Goal: Task Accomplishment & Management: Manage account settings

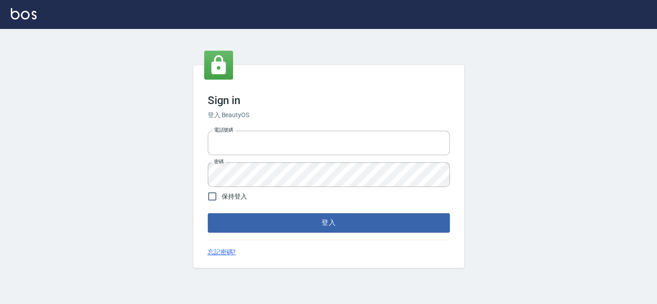
type input "27151227"
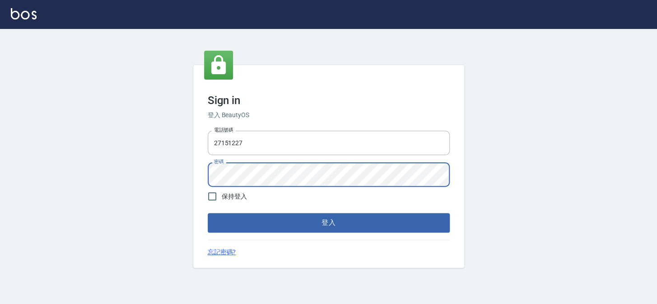
click at [208, 213] on button "登入" at bounding box center [329, 222] width 242 height 19
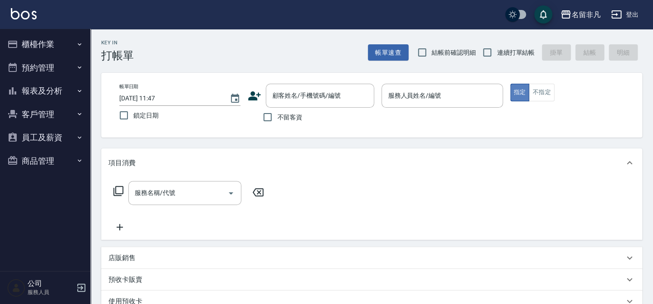
click at [517, 89] on button "指定" at bounding box center [519, 93] width 19 height 18
click at [472, 95] on input "服務人員姓名/編號" at bounding box center [441, 96] width 113 height 16
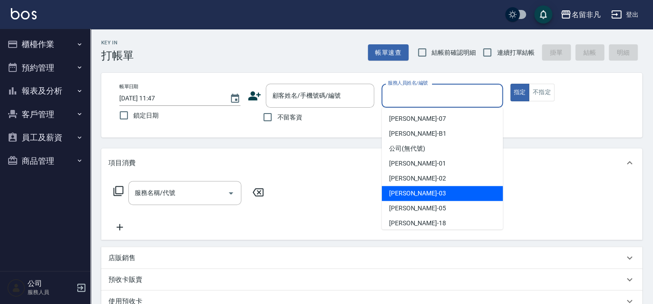
click at [435, 192] on div "Tina -03" at bounding box center [442, 193] width 121 height 15
type input "Tina-03"
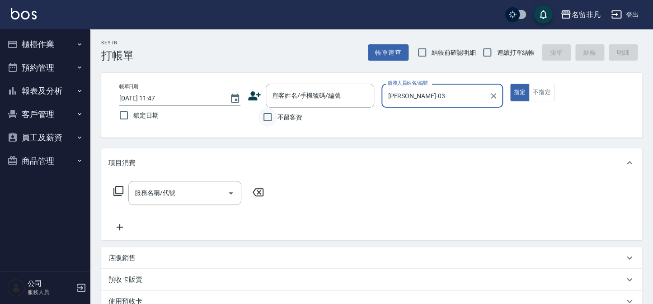
click at [264, 117] on input "不留客資" at bounding box center [267, 117] width 19 height 19
checkbox input "true"
click at [118, 190] on icon at bounding box center [118, 190] width 11 height 11
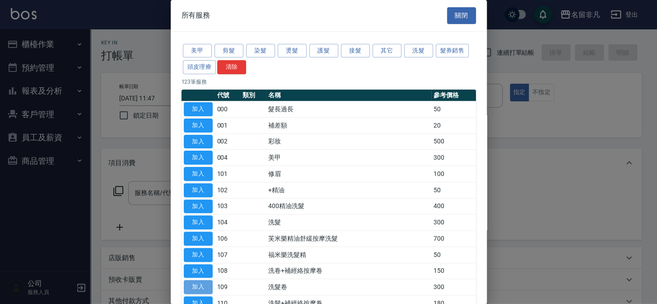
click at [210, 282] on button "加入" at bounding box center [198, 287] width 29 height 14
type input "洗髮卷(109)"
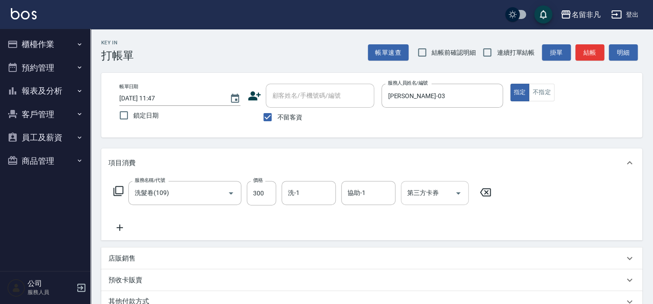
click at [423, 190] on div "第三方卡券 第三方卡券" at bounding box center [435, 193] width 68 height 24
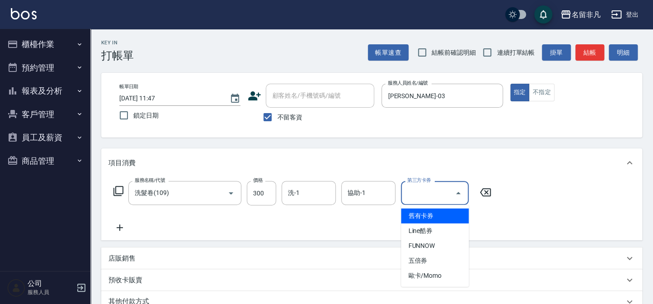
drag, startPoint x: 441, startPoint y: 214, endPoint x: 262, endPoint y: 163, distance: 185.9
click at [440, 214] on span "舊有卡券" at bounding box center [435, 215] width 68 height 15
type input "舊有卡券"
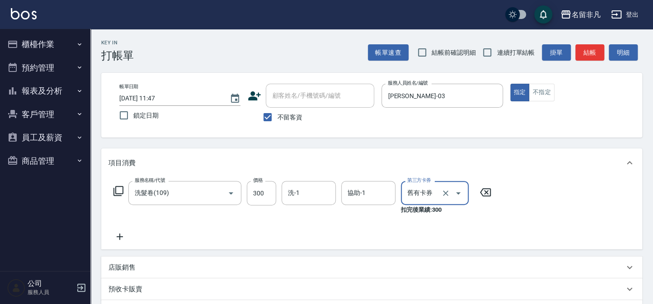
click at [119, 239] on icon at bounding box center [119, 236] width 23 height 11
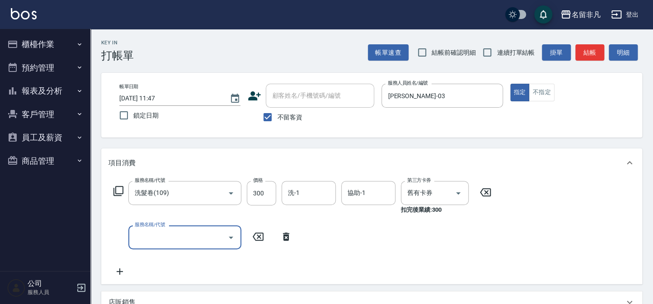
click at [118, 188] on icon at bounding box center [118, 190] width 11 height 11
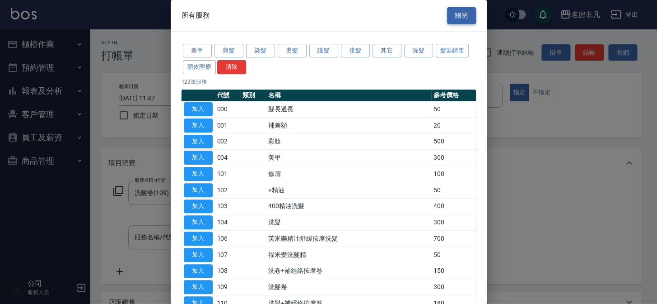
click at [458, 12] on button "關閉" at bounding box center [461, 15] width 29 height 17
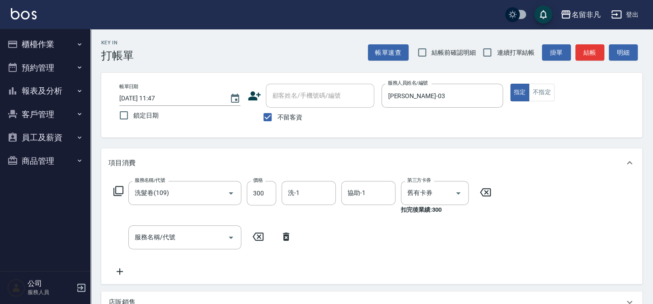
click at [287, 236] on icon at bounding box center [286, 236] width 23 height 11
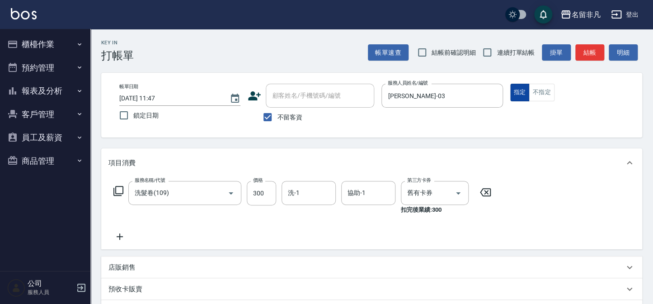
click at [519, 90] on button "指定" at bounding box center [519, 93] width 19 height 18
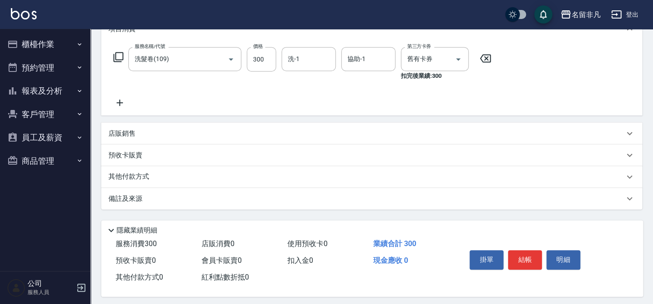
scroll to position [140, 0]
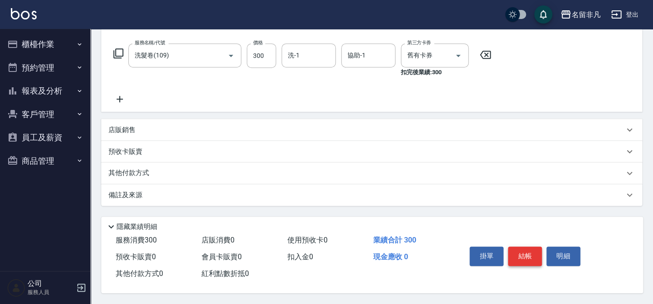
click at [519, 253] on button "結帳" at bounding box center [525, 255] width 34 height 19
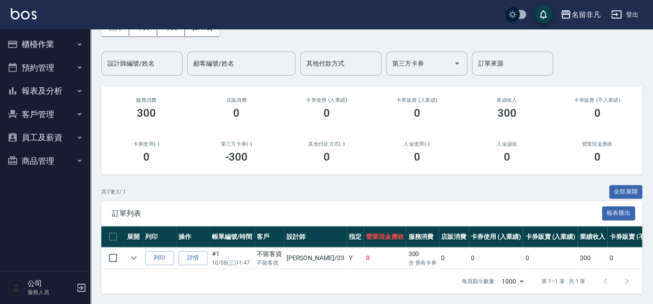
scroll to position [60, 0]
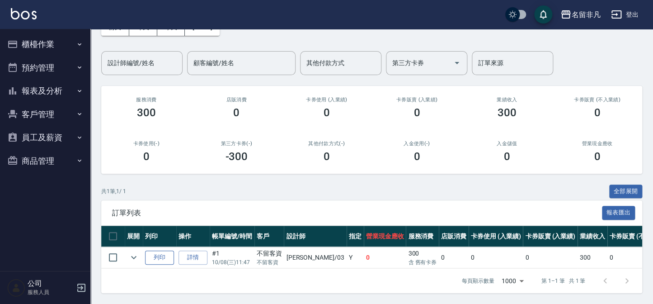
click at [157, 252] on button "列印" at bounding box center [159, 257] width 29 height 14
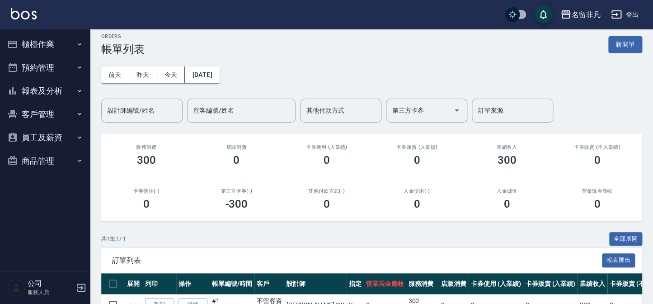
scroll to position [0, 0]
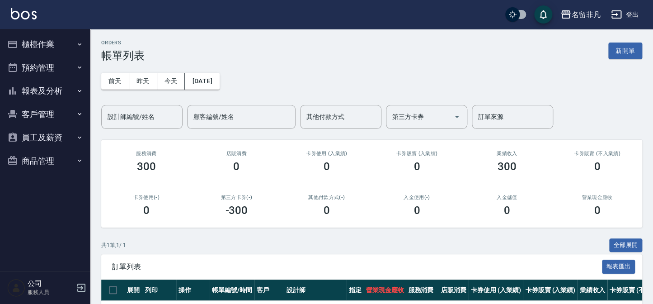
drag, startPoint x: 618, startPoint y: 52, endPoint x: 564, endPoint y: 63, distance: 55.5
click at [618, 52] on button "新開單" at bounding box center [625, 50] width 34 height 17
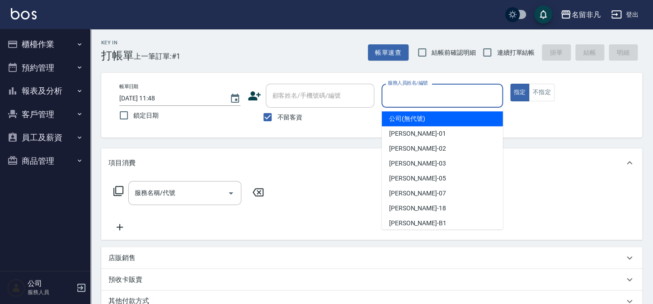
click at [447, 98] on input "服務人員姓名/編號" at bounding box center [441, 96] width 113 height 16
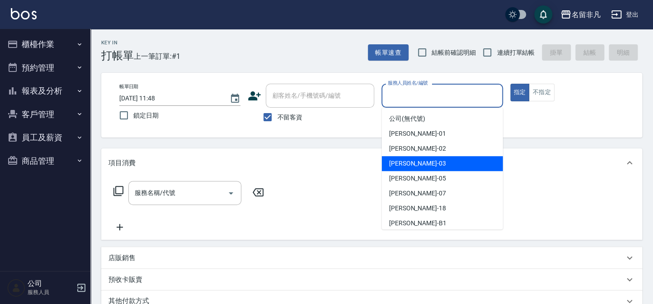
drag, startPoint x: 449, startPoint y: 164, endPoint x: 497, endPoint y: 129, distance: 59.1
click at [452, 164] on div "Tina -03" at bounding box center [442, 163] width 121 height 15
type input "Tina-03"
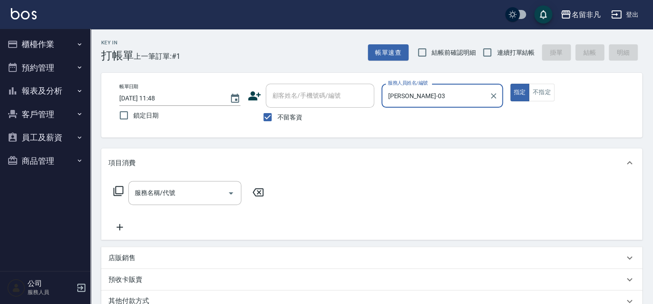
drag, startPoint x: 517, startPoint y: 94, endPoint x: 435, endPoint y: 123, distance: 87.5
click at [515, 94] on button "指定" at bounding box center [519, 93] width 19 height 18
click at [117, 187] on icon at bounding box center [118, 190] width 11 height 11
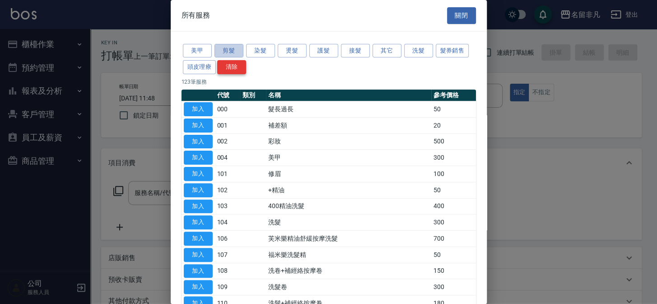
drag, startPoint x: 228, startPoint y: 48, endPoint x: 220, endPoint y: 60, distance: 13.9
click at [228, 49] on button "剪髮" at bounding box center [229, 51] width 29 height 14
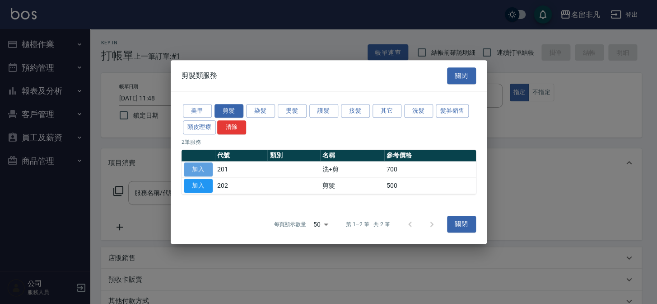
click at [204, 169] on button "加入" at bounding box center [198, 169] width 29 height 14
type input "洗+剪(201)"
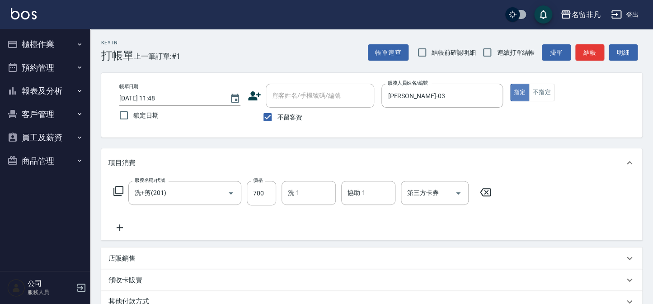
click at [517, 88] on button "指定" at bounding box center [519, 93] width 19 height 18
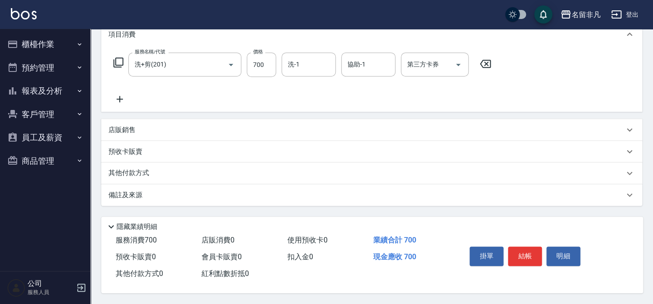
scroll to position [131, 0]
click at [524, 252] on button "結帳" at bounding box center [525, 255] width 34 height 19
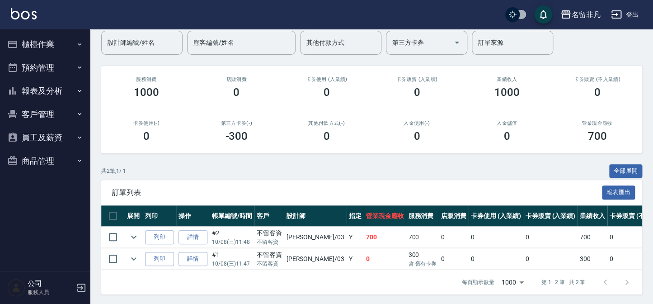
scroll to position [81, 0]
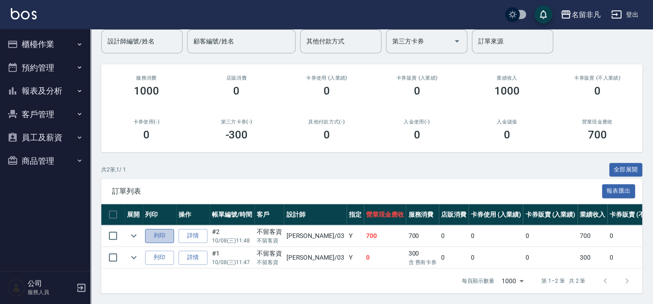
click at [159, 229] on button "列印" at bounding box center [159, 236] width 29 height 14
click at [44, 89] on button "報表及分析" at bounding box center [45, 90] width 83 height 23
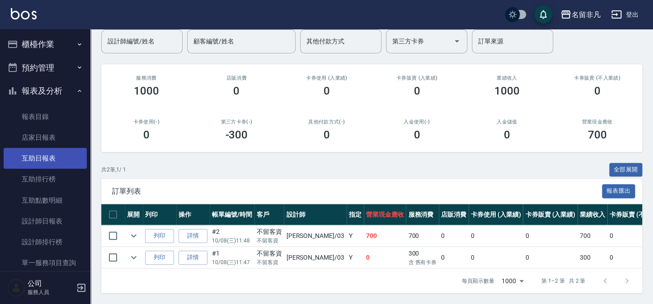
scroll to position [40, 0]
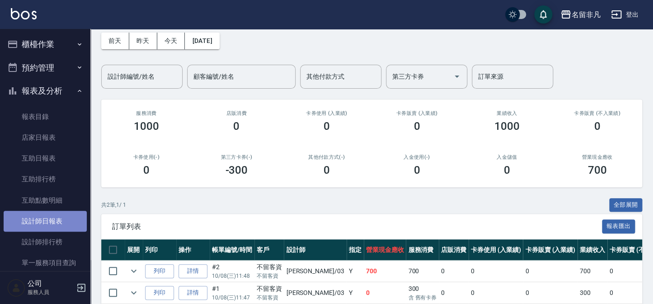
click at [60, 221] on link "設計師日報表" at bounding box center [45, 221] width 83 height 21
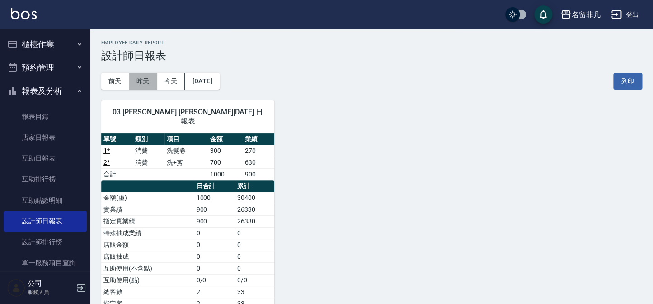
click at [145, 75] on button "昨天" at bounding box center [143, 81] width 28 height 17
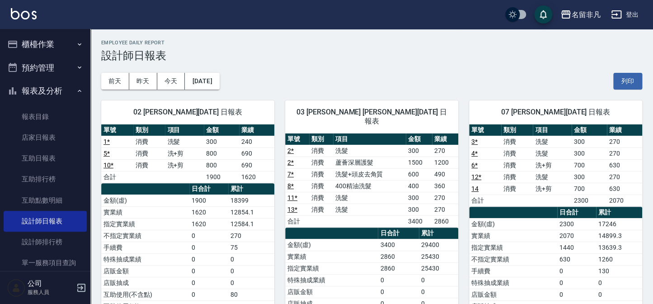
click at [36, 42] on button "櫃檯作業" at bounding box center [45, 44] width 83 height 23
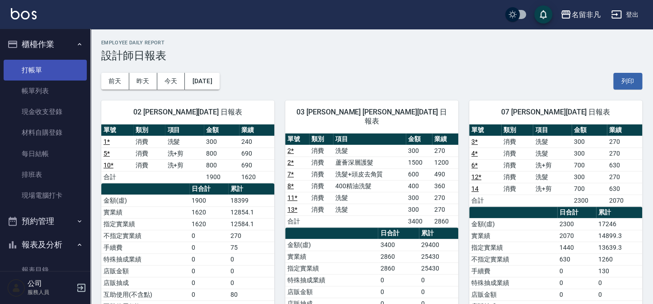
click at [48, 64] on link "打帳單" at bounding box center [45, 70] width 83 height 21
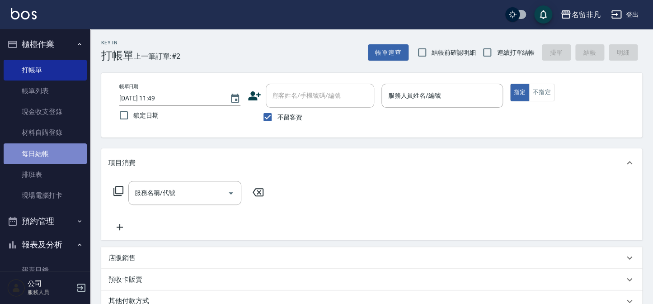
click at [61, 149] on link "每日結帳" at bounding box center [45, 153] width 83 height 21
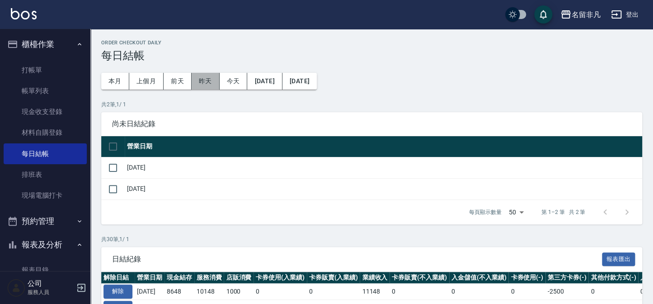
click at [204, 80] on button "昨天" at bounding box center [206, 81] width 28 height 17
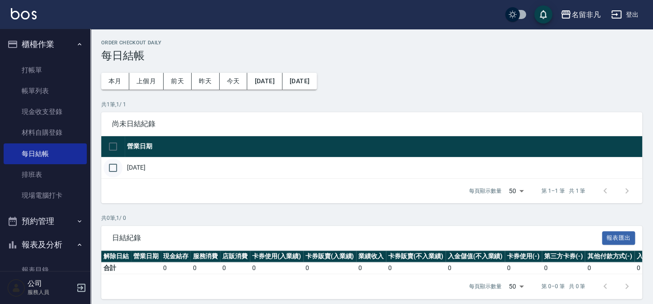
click at [112, 169] on input "checkbox" at bounding box center [112, 167] width 19 height 19
checkbox input "true"
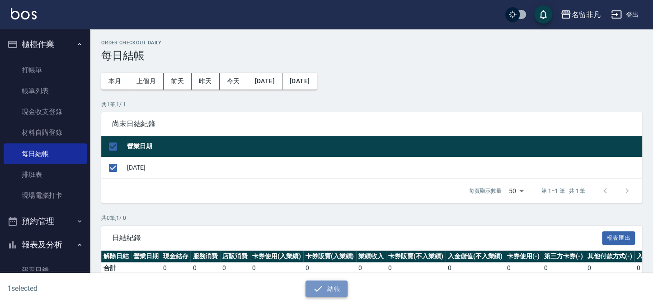
click at [330, 286] on button "結帳" at bounding box center [326, 288] width 42 height 17
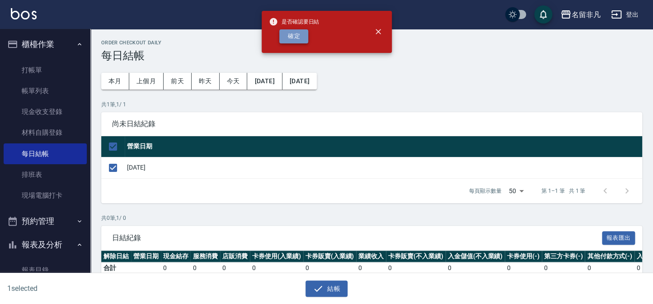
click at [290, 37] on button "確定" at bounding box center [293, 36] width 29 height 14
checkbox input "false"
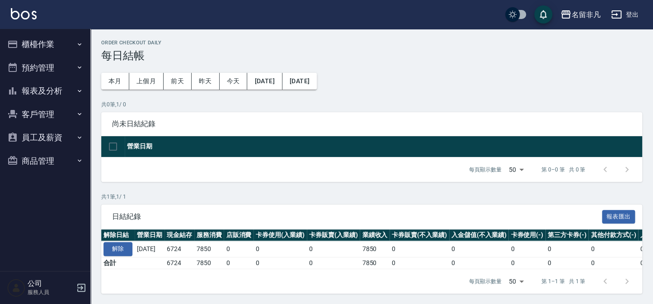
click at [78, 34] on button "櫃檯作業" at bounding box center [45, 44] width 83 height 23
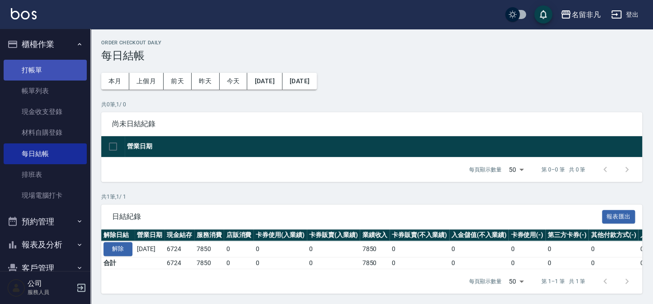
click at [66, 67] on link "打帳單" at bounding box center [45, 70] width 83 height 21
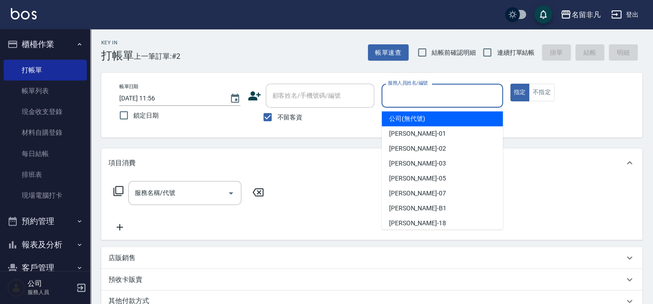
click at [479, 98] on input "服務人員姓名/編號" at bounding box center [441, 96] width 113 height 16
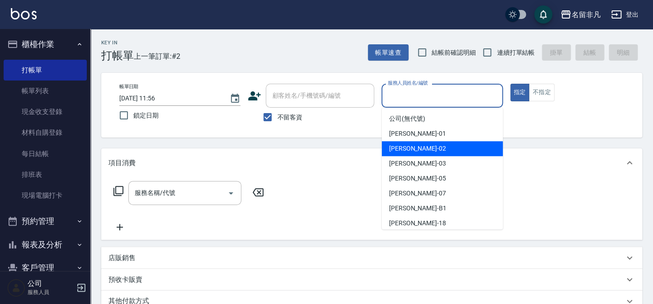
drag, startPoint x: 419, startPoint y: 145, endPoint x: 347, endPoint y: 149, distance: 72.4
click at [417, 145] on div "陳瑞珍 -02" at bounding box center [442, 148] width 121 height 15
type input "陳瑞珍-02"
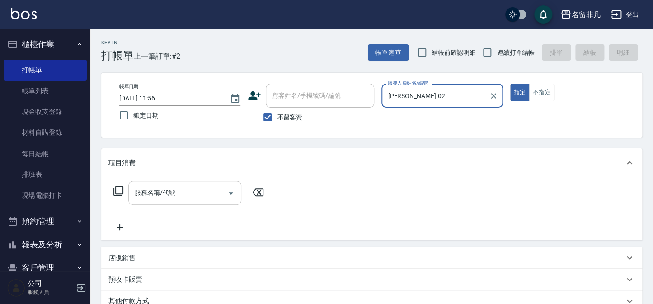
click at [184, 188] on input "服務名稱/代號" at bounding box center [177, 193] width 91 height 16
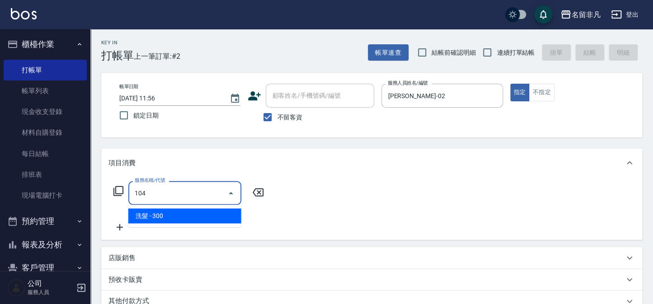
type input "洗髮(104)"
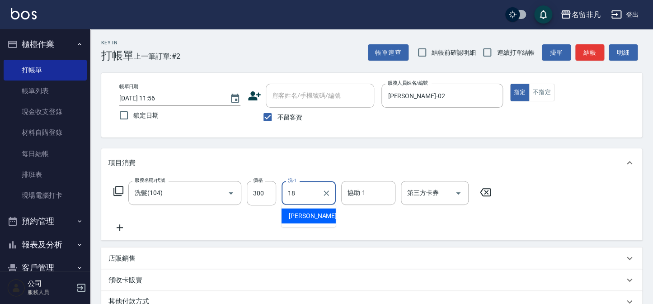
type input "陳子晴-18"
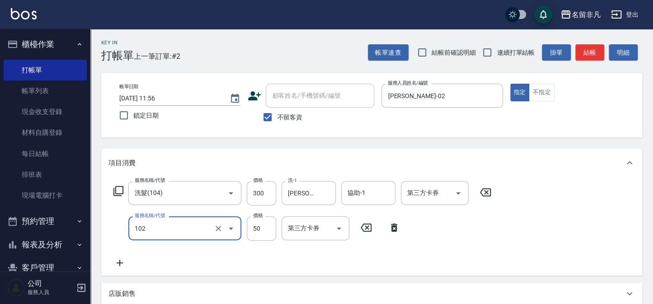
type input "+精油(102)"
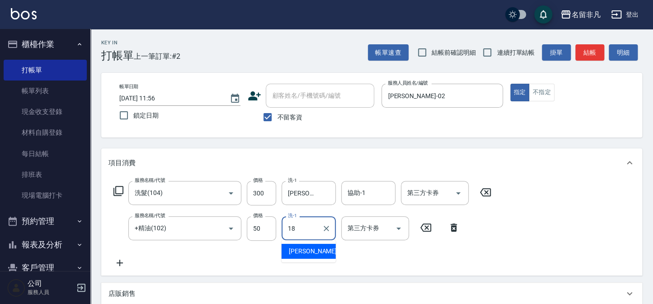
type input "陳子晴-18"
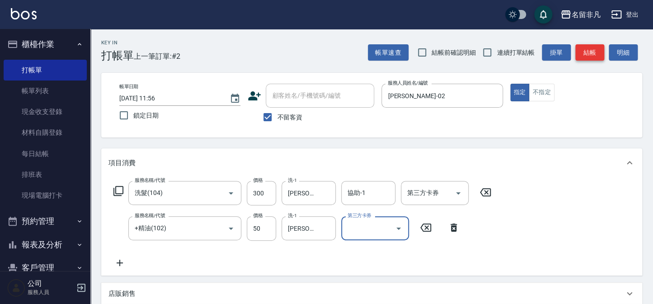
click at [584, 56] on button "結帳" at bounding box center [589, 52] width 29 height 17
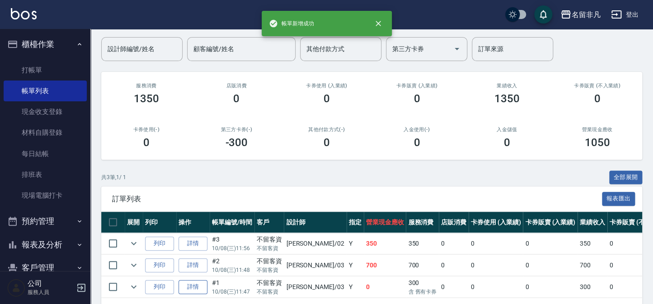
scroll to position [82, 0]
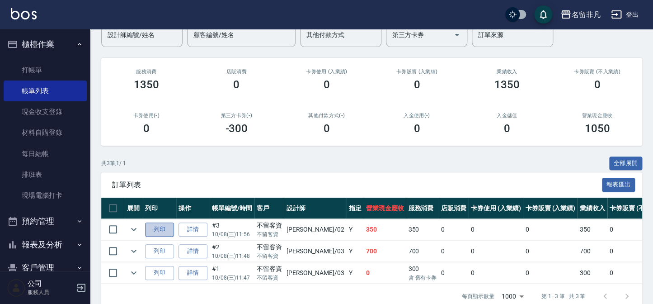
click at [155, 222] on button "列印" at bounding box center [159, 229] width 29 height 14
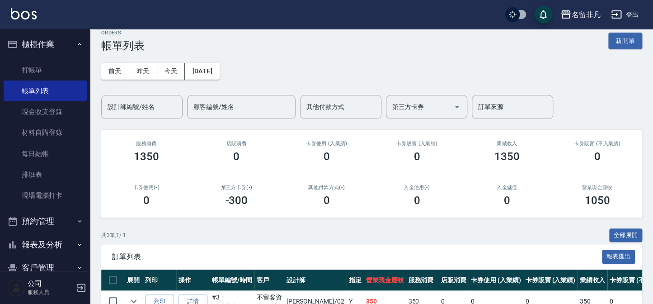
scroll to position [0, 0]
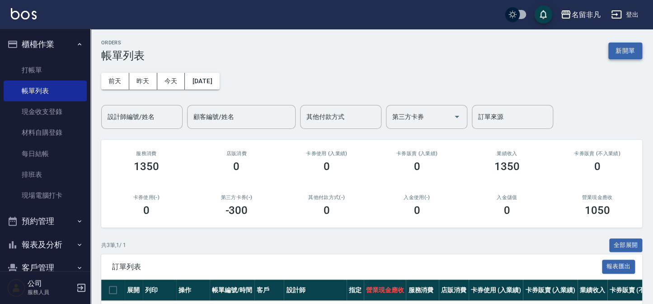
click at [617, 51] on button "新開單" at bounding box center [625, 50] width 34 height 17
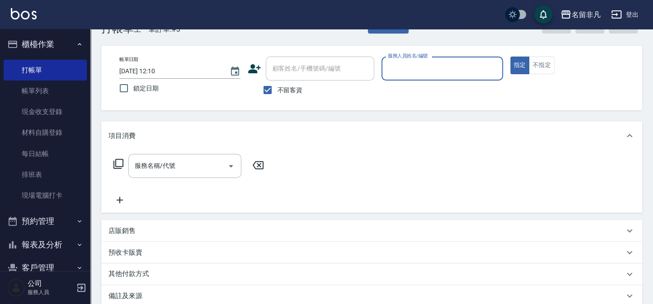
scroll to position [41, 0]
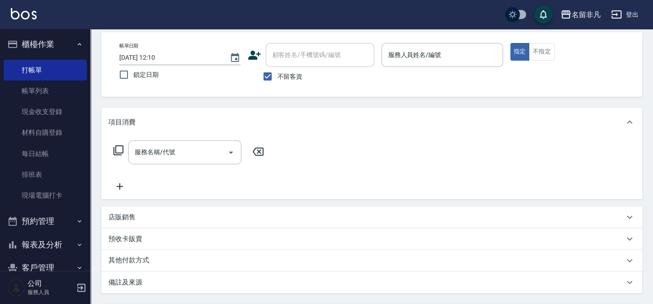
click at [290, 70] on label "不留客資" at bounding box center [280, 76] width 44 height 19
click at [277, 70] on input "不留客資" at bounding box center [267, 76] width 19 height 19
checkbox input "false"
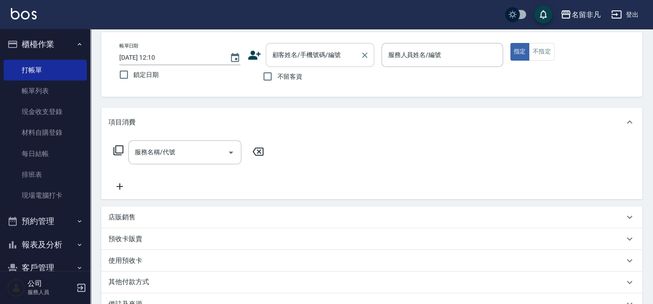
click at [304, 59] on input "顧客姓名/手機號碼/編號" at bounding box center [313, 55] width 87 height 16
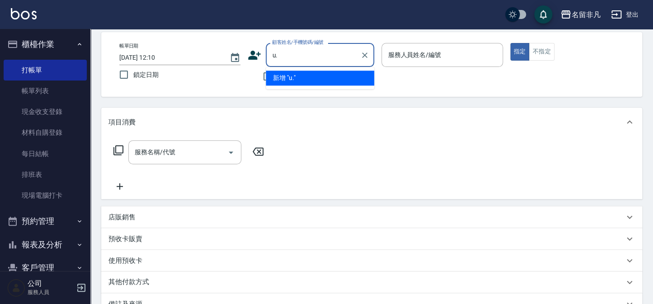
type input "u"
click at [304, 81] on li "[PERSON_NAME]/0939612368/610105" at bounding box center [320, 77] width 108 height 15
type input "[PERSON_NAME]/0939612368/610105"
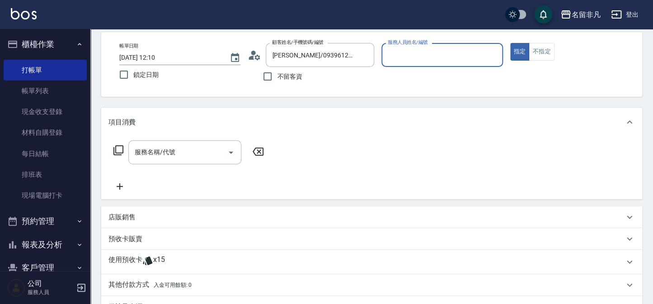
click at [447, 53] on input "服務人員姓名/編號" at bounding box center [441, 55] width 113 height 16
type input "[PERSON_NAME]-07"
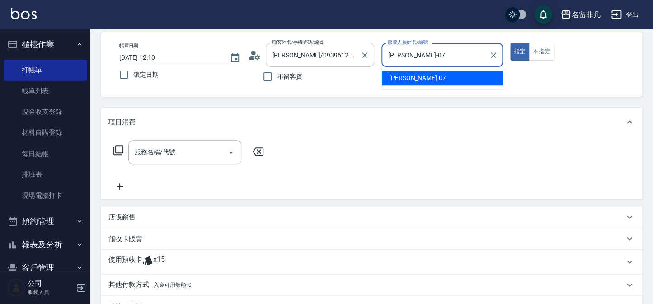
type button "true"
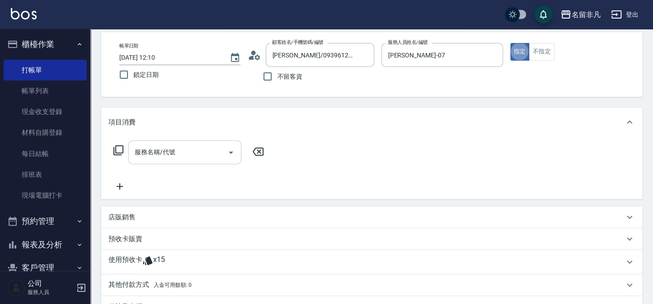
click at [167, 150] on div "服務名稱/代號 服務名稱/代號" at bounding box center [184, 152] width 113 height 24
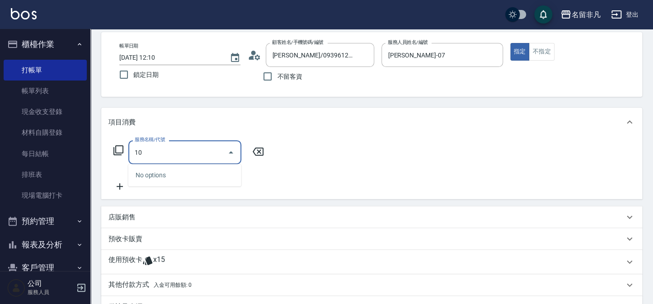
type input "1"
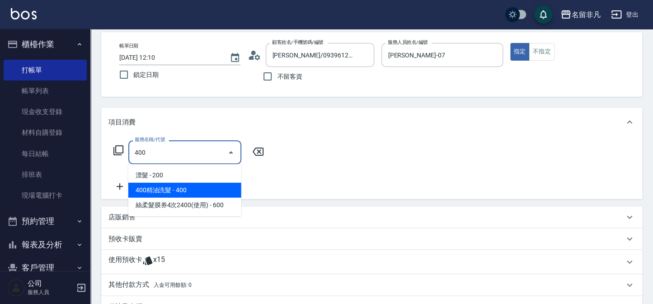
click at [164, 186] on span "400精油洗髮 - 400" at bounding box center [184, 190] width 113 height 15
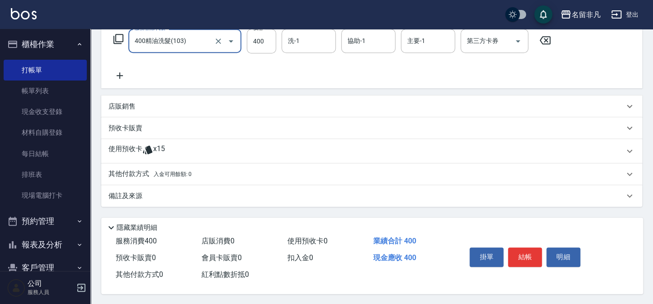
scroll to position [155, 0]
type input "400精油洗髮(103)"
click at [538, 259] on button "結帳" at bounding box center [525, 255] width 34 height 19
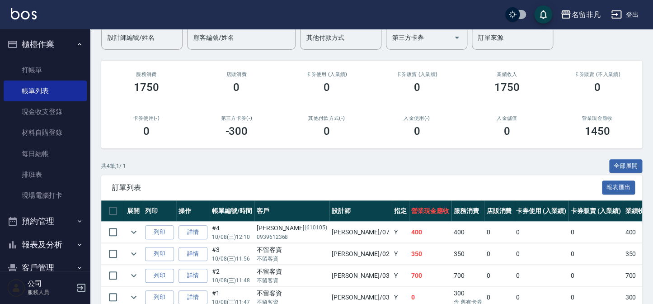
scroll to position [123, 0]
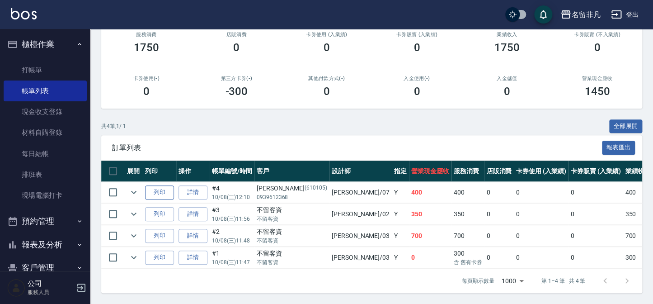
click at [147, 188] on button "列印" at bounding box center [159, 192] width 29 height 14
click at [38, 34] on button "櫃檯作業" at bounding box center [45, 44] width 83 height 23
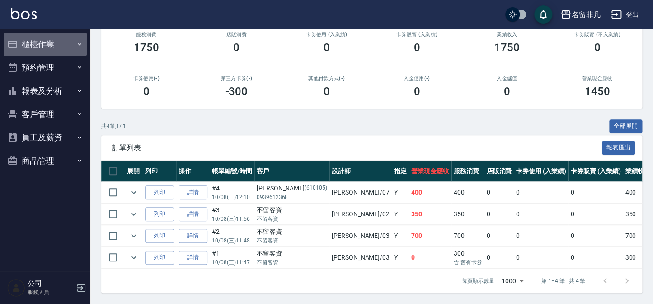
click at [60, 49] on button "櫃檯作業" at bounding box center [45, 44] width 83 height 23
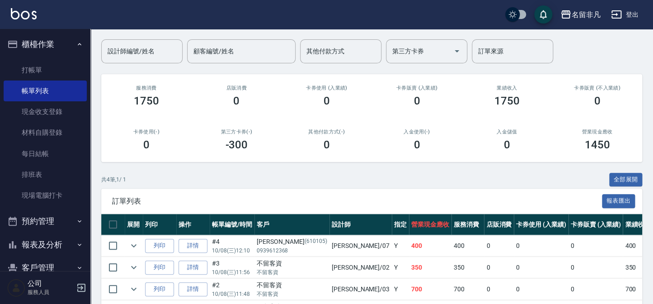
scroll to position [41, 0]
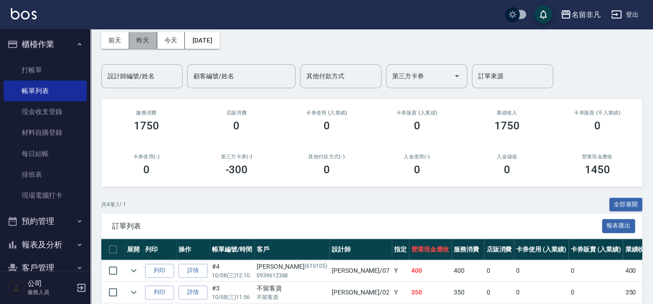
click at [129, 41] on button "昨天" at bounding box center [143, 40] width 28 height 17
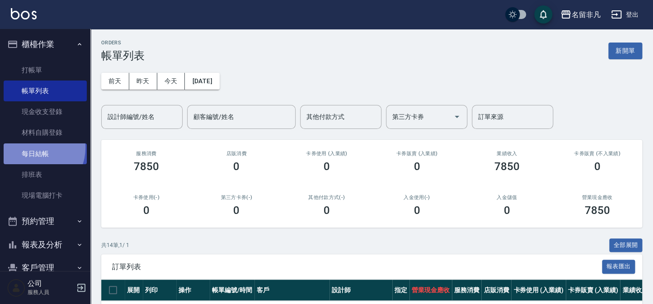
click at [34, 147] on link "每日結帳" at bounding box center [45, 153] width 83 height 21
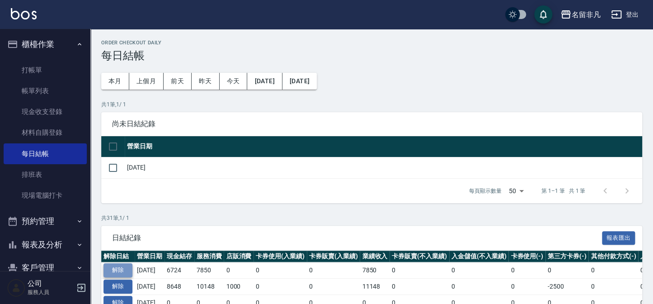
click at [126, 267] on button "解除" at bounding box center [117, 270] width 29 height 14
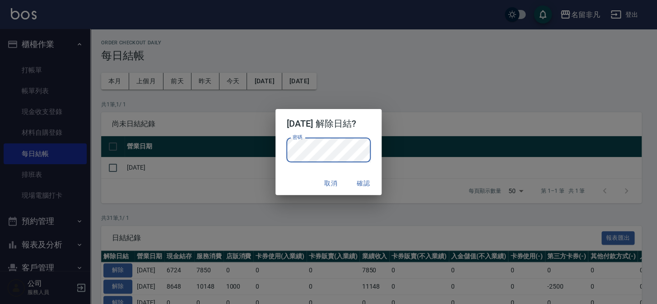
click at [290, 168] on div "密碼 密碼" at bounding box center [329, 154] width 106 height 33
click at [378, 186] on button "確認" at bounding box center [363, 183] width 29 height 17
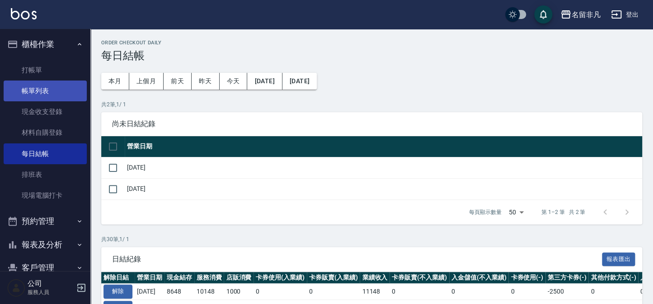
click at [69, 94] on link "帳單列表" at bounding box center [45, 90] width 83 height 21
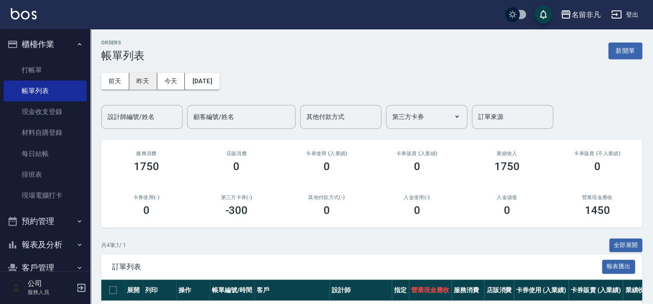
click at [136, 77] on button "昨天" at bounding box center [143, 81] width 28 height 17
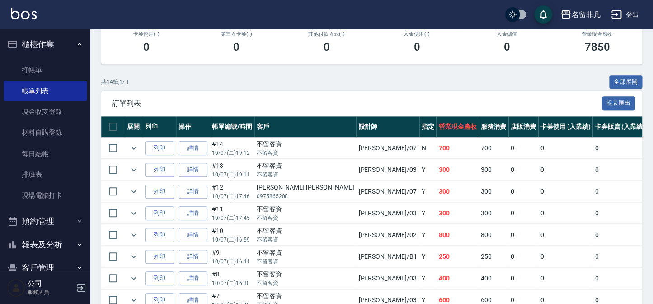
scroll to position [164, 0]
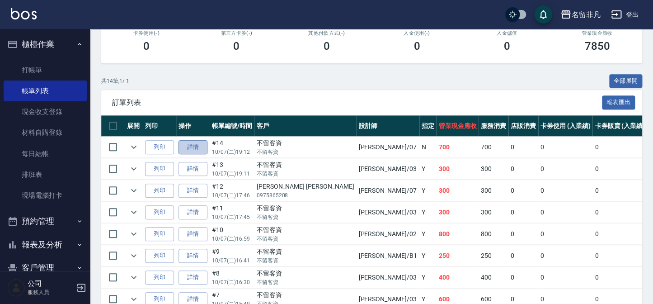
click at [190, 148] on link "詳情" at bounding box center [192, 147] width 29 height 14
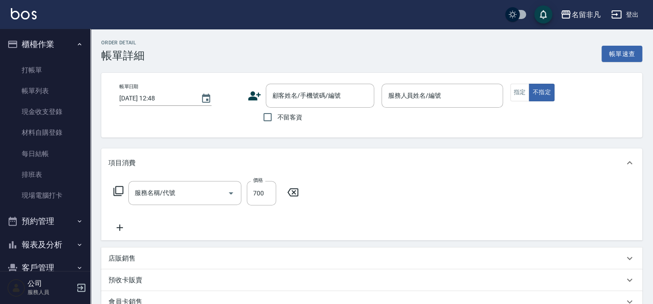
type input "[DATE] 19:12"
checkbox input "true"
type input "[PERSON_NAME]-07"
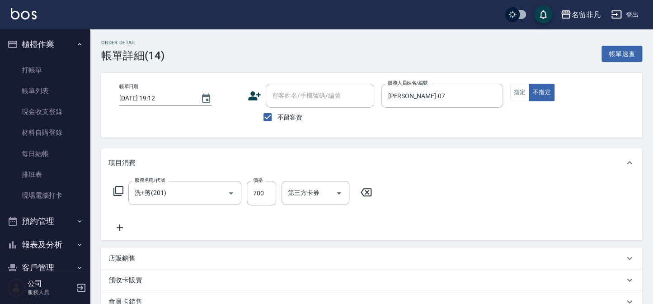
type input "洗+剪(201)"
click at [267, 120] on input "不留客資" at bounding box center [267, 117] width 19 height 19
checkbox input "false"
click at [255, 99] on icon at bounding box center [254, 95] width 13 height 9
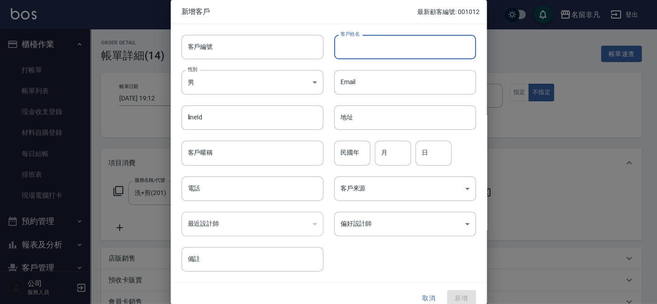
click at [417, 59] on input "客戶姓名" at bounding box center [405, 47] width 142 height 24
type input "h"
type input "[PERSON_NAME]先生"
click at [345, 161] on input "民國年" at bounding box center [352, 152] width 36 height 24
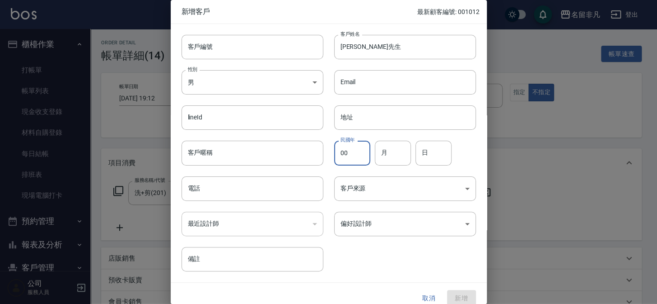
type input "00"
click at [396, 155] on input "月" at bounding box center [393, 152] width 36 height 24
type input "10"
click at [443, 151] on input "日" at bounding box center [434, 152] width 36 height 24
type input "07"
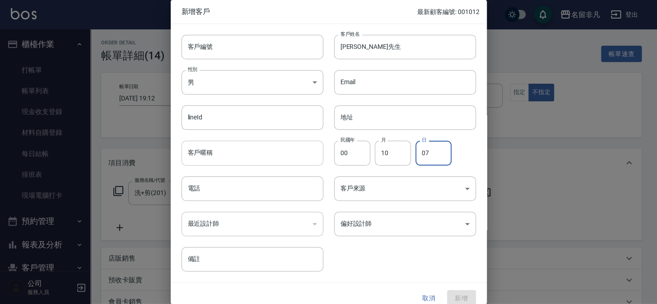
click at [264, 154] on input "客戶暱稱" at bounding box center [253, 152] width 142 height 24
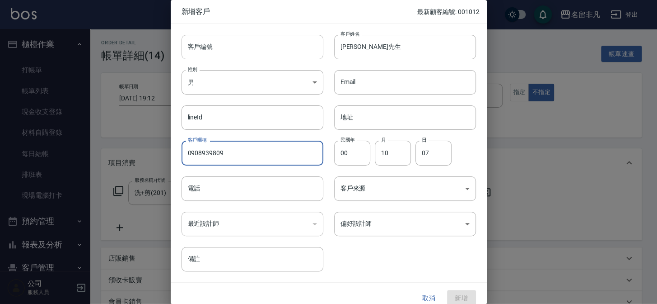
type input "0908939809"
click at [225, 44] on input "客戶編號" at bounding box center [253, 47] width 142 height 24
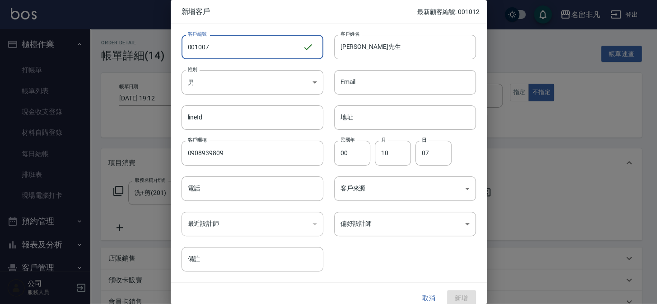
type input "001007"
click at [433, 296] on button "取消" at bounding box center [429, 298] width 29 height 17
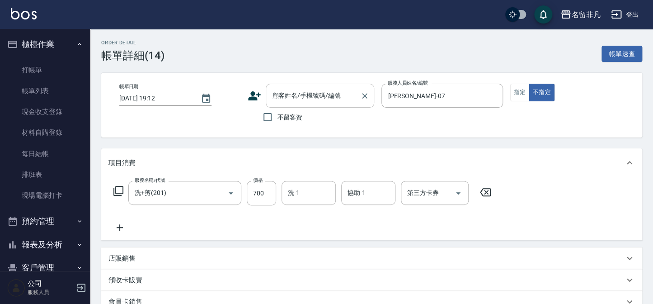
click at [300, 98] on div "顧客姓名/手機號碼/編號 顧客姓名/手機號碼/編號" at bounding box center [320, 96] width 108 height 24
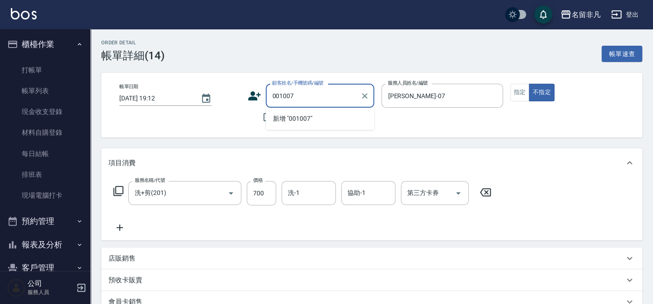
type input "001007"
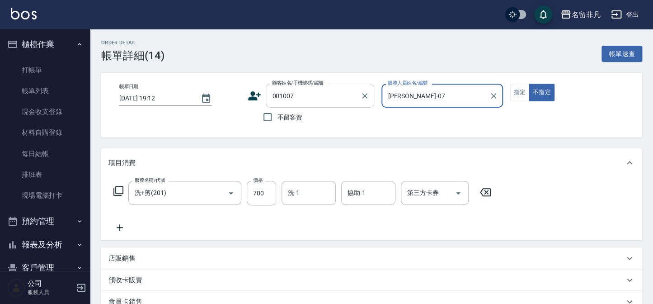
click at [302, 91] on input "001007" at bounding box center [313, 96] width 87 height 16
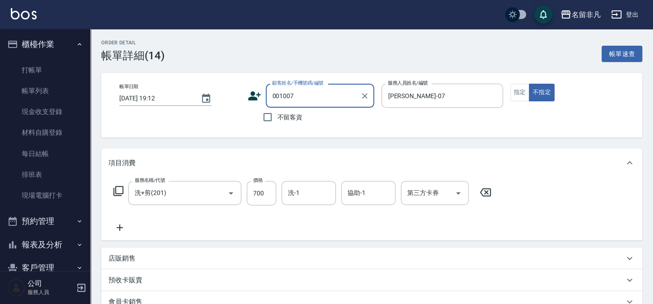
click at [238, 90] on div "帳單日期 [DATE] 19:12 顧客姓名/手機號碼/編號 001007 顧客姓名/手機號碼/編號 不留客資 服務人員姓名/編號 [PERSON_NAME]…" at bounding box center [371, 105] width 519 height 43
type input "[PERSON_NAME]先生"
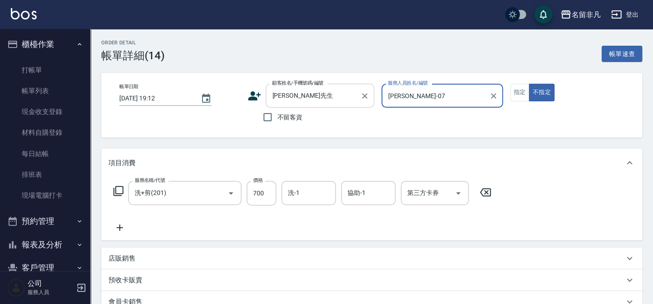
click at [312, 100] on input "[PERSON_NAME]先生" at bounding box center [313, 96] width 87 height 16
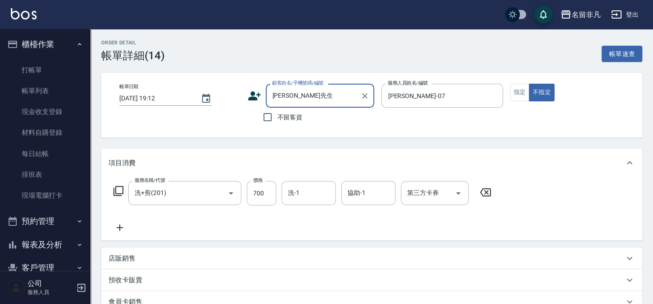
drag, startPoint x: 269, startPoint y: 98, endPoint x: 248, endPoint y: 99, distance: 20.8
click at [246, 99] on div "帳單日期 [DATE] 19:12 顧客姓名/手機號碼/編號 [PERSON_NAME]先生 顧客姓名/手機號碼/編號 不留客資 服務人員姓名/編號 [PER…" at bounding box center [371, 105] width 519 height 43
click at [362, 98] on icon "Clear" at bounding box center [364, 95] width 9 height 9
click at [327, 111] on li "新增 "0908939"" at bounding box center [320, 118] width 108 height 15
type input "0908939"
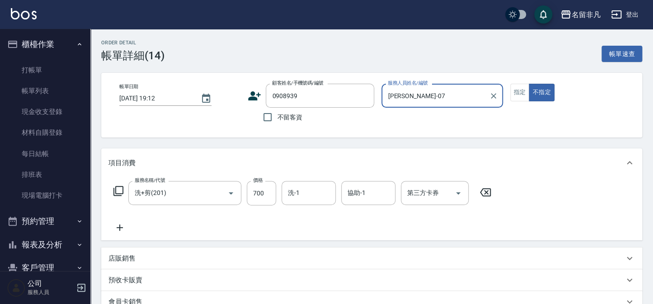
click at [260, 99] on icon at bounding box center [255, 96] width 14 height 14
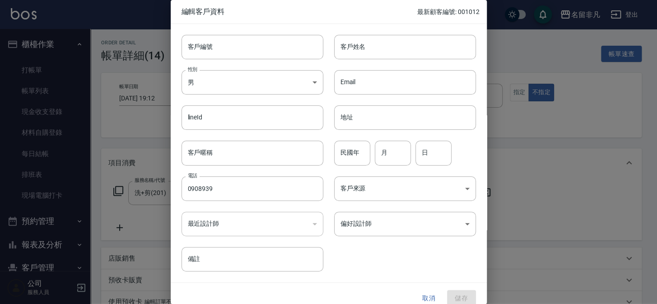
type input "0908939"
click at [379, 45] on input "客戶姓名" at bounding box center [405, 47] width 142 height 24
type input "/0908939/null"
type input "[PERSON_NAME]先生"
click at [360, 166] on div "客戶來源 ​ 客戶來源" at bounding box center [399, 182] width 153 height 35
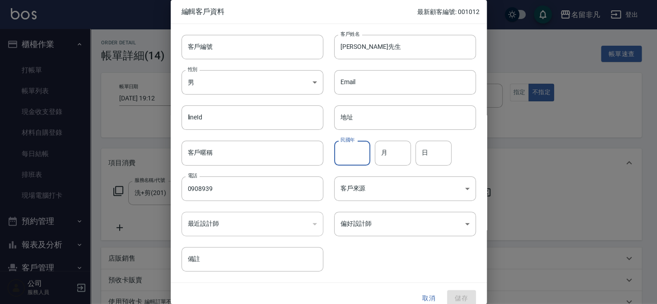
drag, startPoint x: 360, startPoint y: 161, endPoint x: 365, endPoint y: 161, distance: 5.4
click at [360, 161] on input "民國年" at bounding box center [352, 152] width 36 height 24
type input "00"
click at [378, 155] on input "月" at bounding box center [393, 152] width 36 height 24
type input "10"
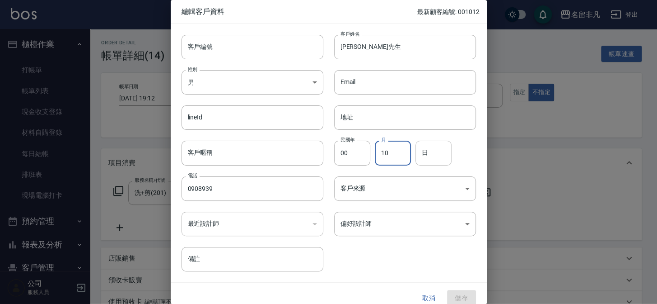
click at [435, 154] on input "日" at bounding box center [434, 152] width 36 height 24
type input "07"
click at [226, 183] on input "0908939" at bounding box center [253, 188] width 142 height 24
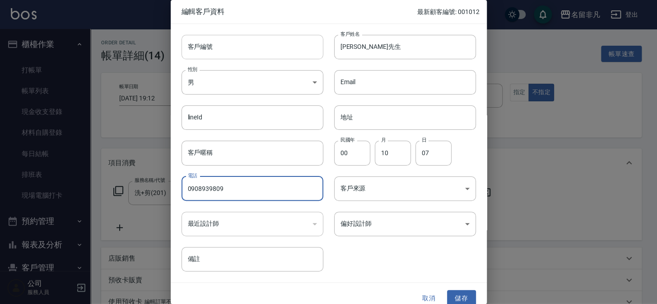
type input "0908939809"
click at [227, 47] on input "客戶編號" at bounding box center [253, 47] width 142 height 24
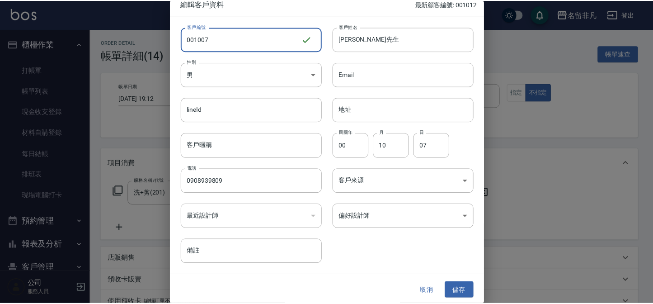
scroll to position [9, 0]
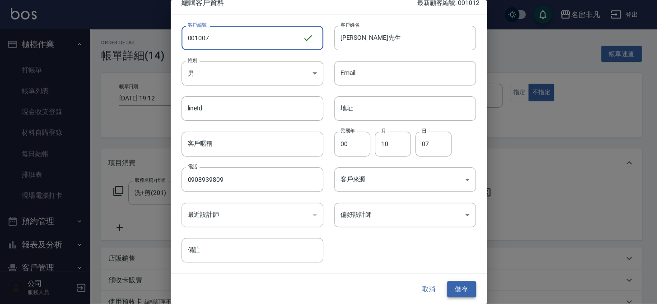
type input "001007"
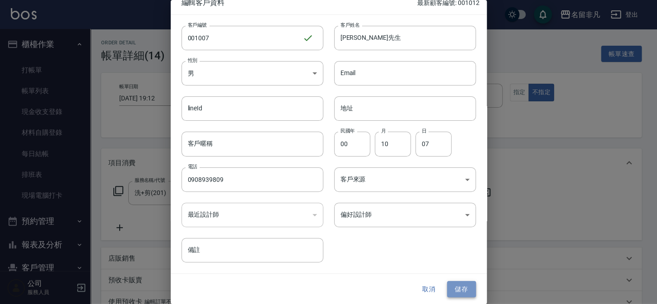
click at [457, 288] on button "儲存" at bounding box center [461, 289] width 29 height 17
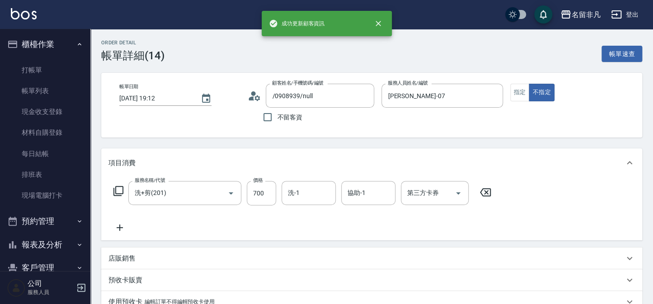
type input "[PERSON_NAME]先生/0908939809/001007"
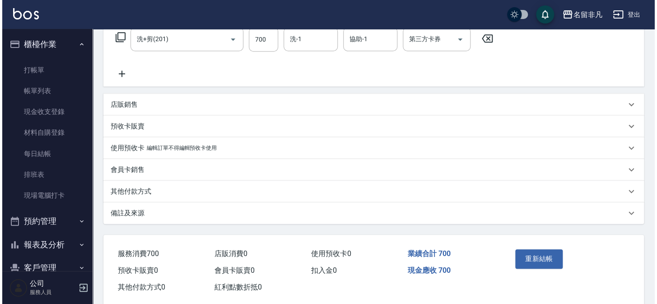
scroll to position [169, 0]
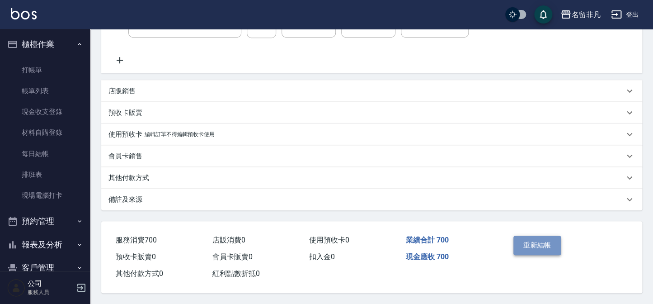
click at [534, 240] on button "重新結帳" at bounding box center [537, 244] width 48 height 19
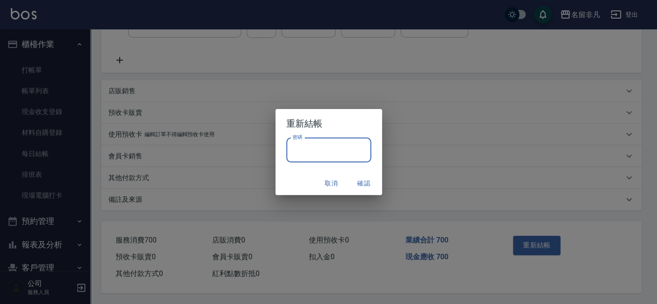
drag, startPoint x: 323, startPoint y: 142, endPoint x: 330, endPoint y: 145, distance: 7.9
click at [323, 142] on input "密碼" at bounding box center [328, 150] width 85 height 24
type input "*"
click at [321, 151] on input "*" at bounding box center [328, 150] width 85 height 24
click at [326, 157] on input "密碼" at bounding box center [328, 150] width 85 height 24
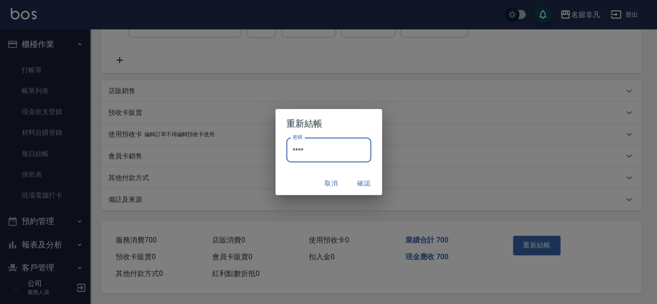
type input "****"
click at [357, 189] on button "確認" at bounding box center [364, 183] width 29 height 17
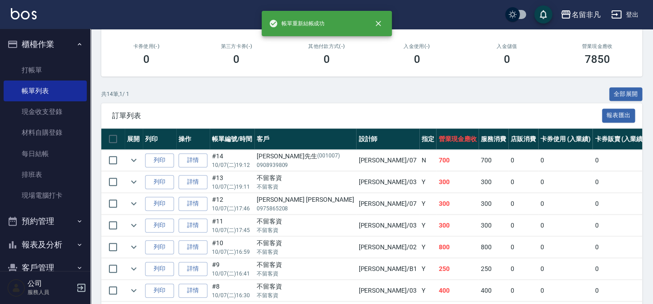
scroll to position [164, 0]
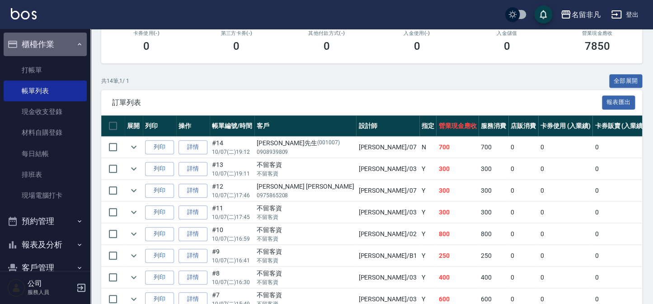
click at [53, 52] on button "櫃檯作業" at bounding box center [45, 44] width 83 height 23
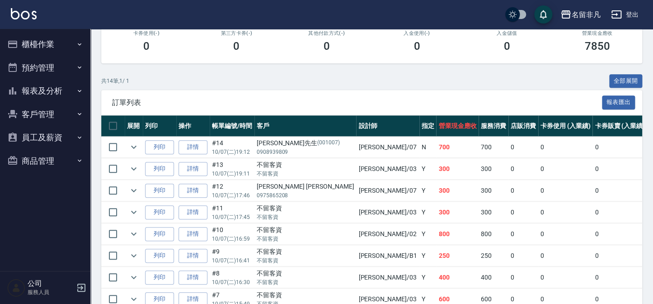
click at [52, 47] on button "櫃檯作業" at bounding box center [45, 44] width 83 height 23
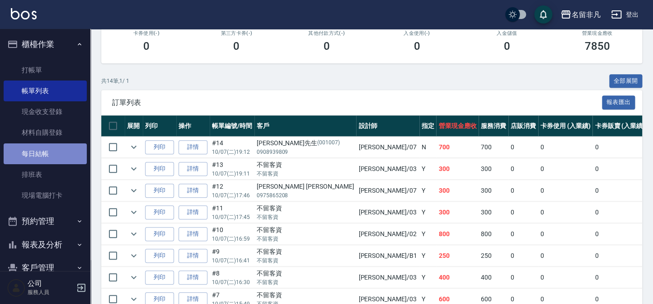
click at [61, 156] on link "每日結帳" at bounding box center [45, 153] width 83 height 21
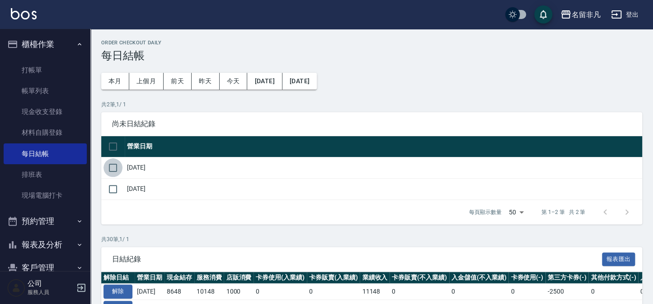
click at [103, 170] on input "checkbox" at bounding box center [112, 167] width 19 height 19
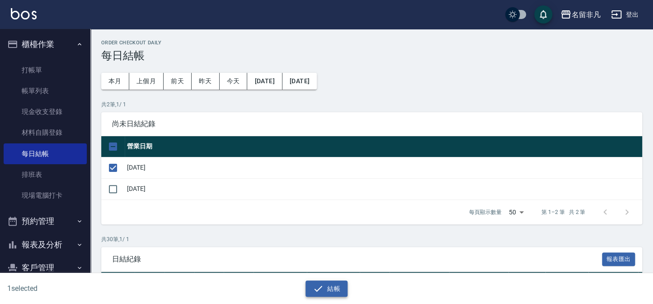
click at [307, 286] on button "結帳" at bounding box center [326, 288] width 42 height 17
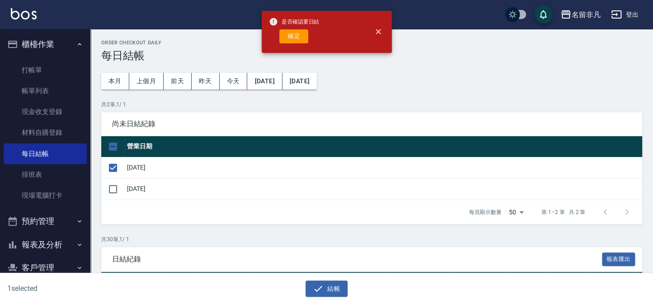
click at [302, 44] on div "是否確認要日結 確定" at bounding box center [294, 32] width 51 height 37
drag, startPoint x: 302, startPoint y: 34, endPoint x: 303, endPoint y: 1, distance: 32.5
click at [302, 33] on button "確定" at bounding box center [293, 36] width 29 height 14
checkbox input "false"
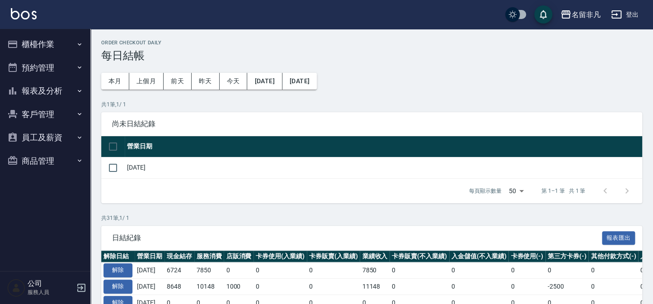
click at [27, 94] on button "報表及分析" at bounding box center [45, 90] width 83 height 23
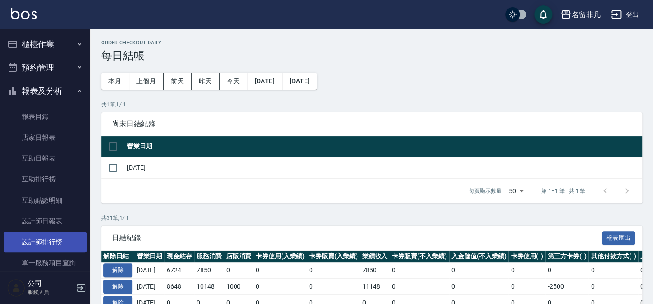
click at [55, 235] on link "設計師排行榜" at bounding box center [45, 241] width 83 height 21
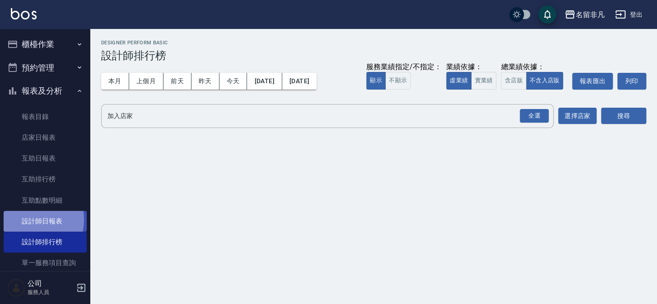
click at [28, 220] on link "設計師日報表" at bounding box center [45, 221] width 83 height 21
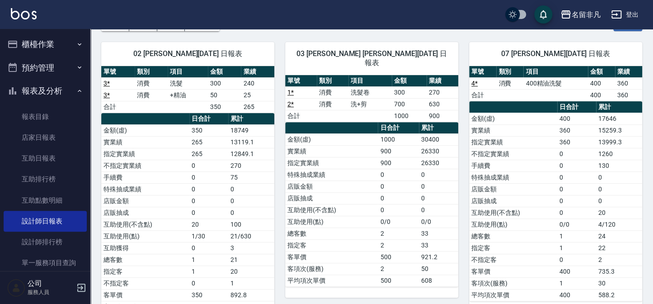
scroll to position [17, 0]
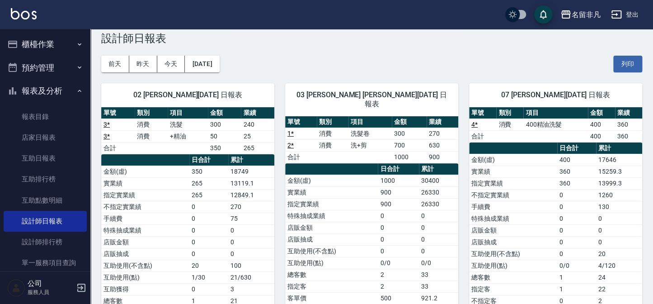
click at [46, 91] on button "報表及分析" at bounding box center [45, 90] width 83 height 23
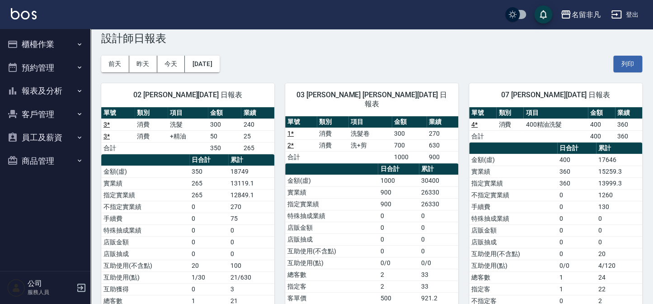
click at [59, 38] on button "櫃檯作業" at bounding box center [45, 44] width 83 height 23
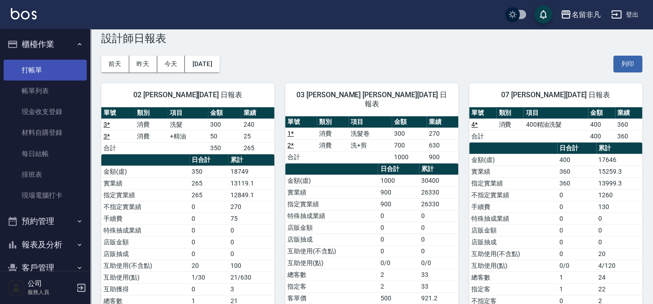
click at [58, 66] on link "打帳單" at bounding box center [45, 70] width 83 height 21
